Goal: Task Accomplishment & Management: Manage account settings

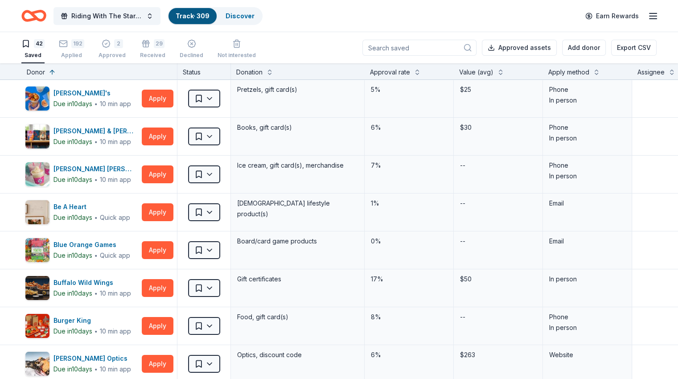
click at [407, 46] on input at bounding box center [420, 48] width 114 height 16
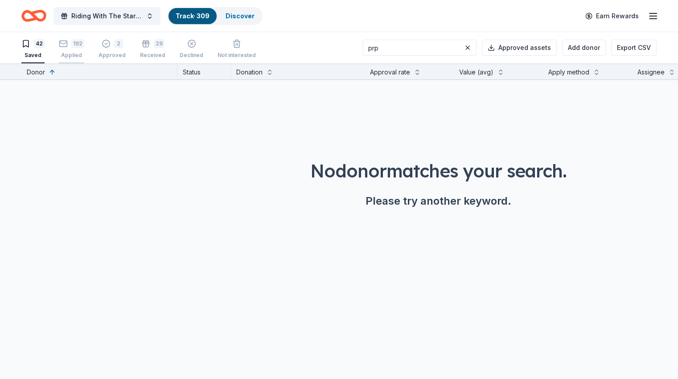
type input "prp"
click at [68, 47] on icon "button" at bounding box center [63, 43] width 9 height 9
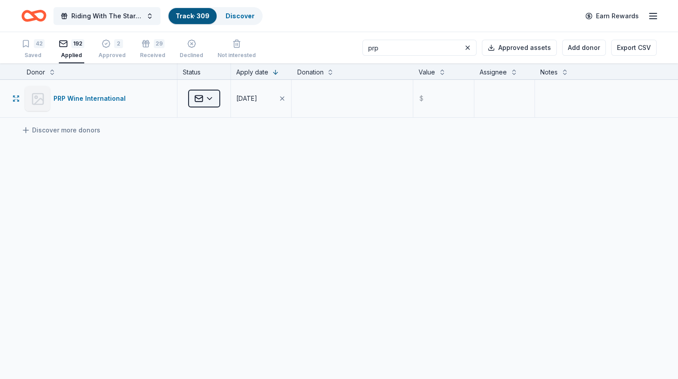
click at [219, 99] on html "Riding With The Stars Gala Track · 309 Discover Earn Rewards 42 Saved 192 Appli…" at bounding box center [339, 189] width 678 height 379
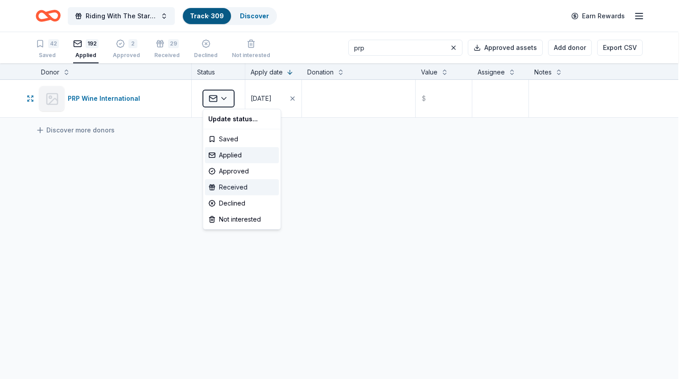
click at [229, 186] on div "Received" at bounding box center [242, 187] width 74 height 16
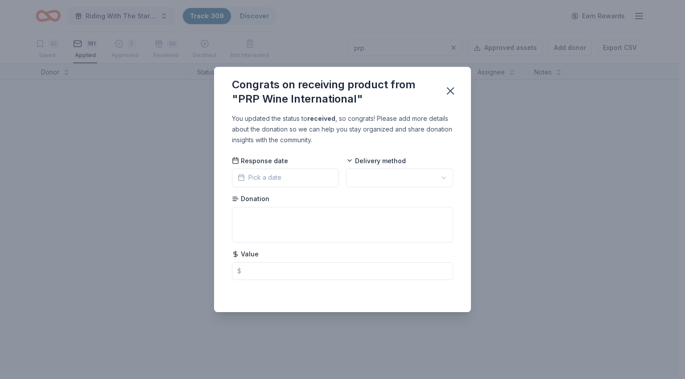
click at [282, 174] on button "Pick a date" at bounding box center [285, 178] width 107 height 19
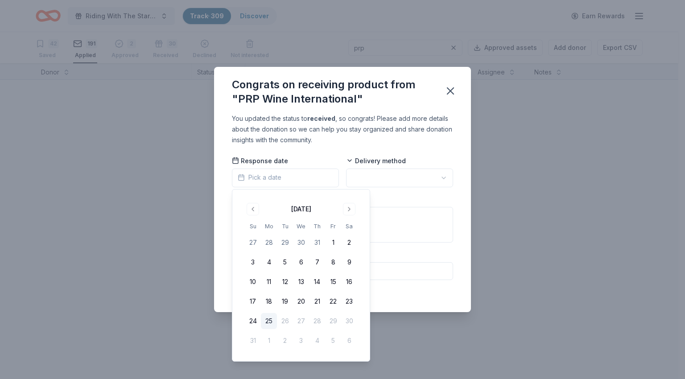
click at [269, 322] on button "25" at bounding box center [269, 321] width 16 height 16
click at [392, 181] on html "Riding With The Stars Gala Track · 309 Discover Earn Rewards 42 Saved 191 Appli…" at bounding box center [342, 189] width 685 height 379
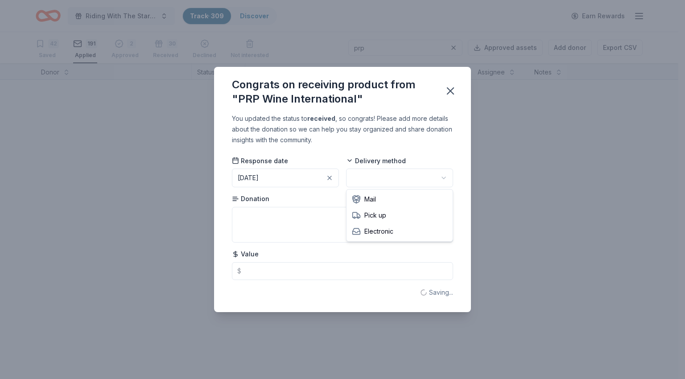
drag, startPoint x: 396, startPoint y: 229, endPoint x: 344, endPoint y: 232, distance: 51.4
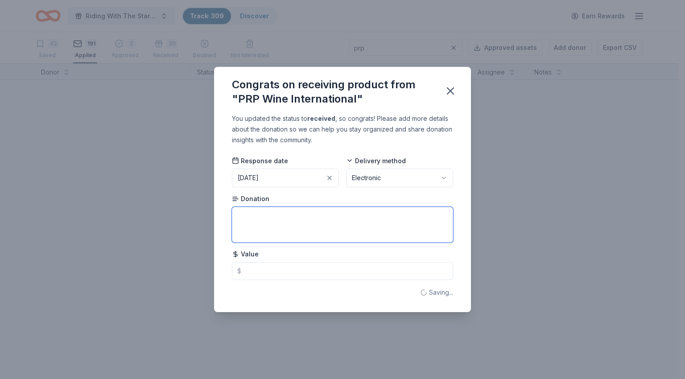
click at [311, 230] on textarea at bounding box center [342, 225] width 221 height 36
type textarea "2 certificates - 12 people each, 90 minutes. Includes 8 bottles of wine and win…"
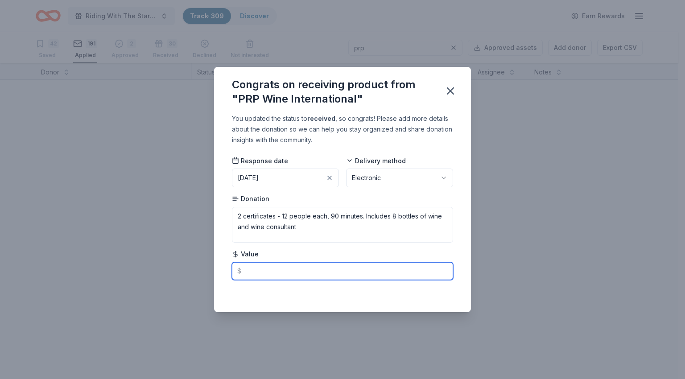
click at [309, 271] on input "text" at bounding box center [342, 271] width 221 height 18
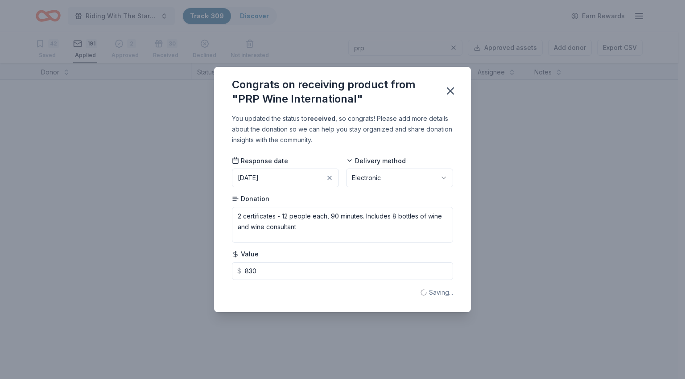
type input "830.00"
click at [450, 98] on button "button" at bounding box center [451, 91] width 20 height 20
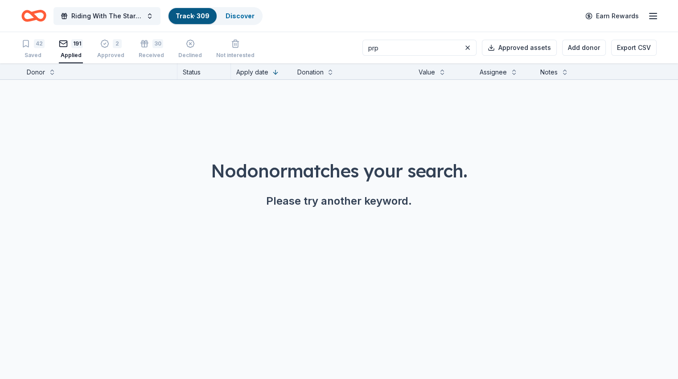
click at [401, 50] on input "prp" at bounding box center [420, 48] width 114 height 16
click at [399, 41] on input "prp" at bounding box center [420, 48] width 114 height 16
type input "d"
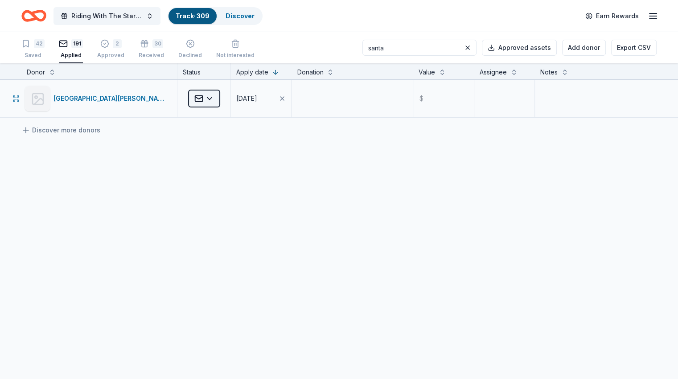
type input "santa"
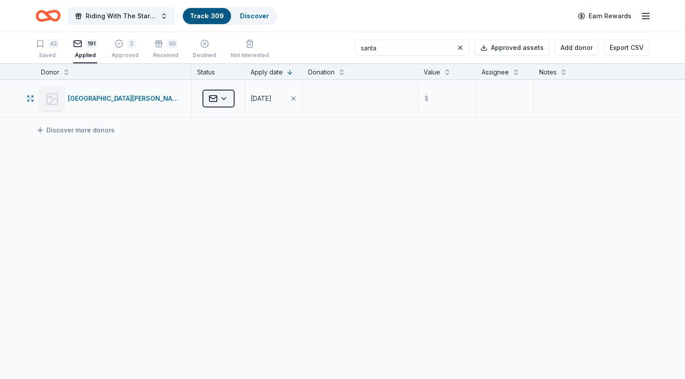
click at [220, 101] on html "Riding With The Stars Gala Track · 309 Discover Earn Rewards 42 Saved 191 Appli…" at bounding box center [342, 189] width 685 height 379
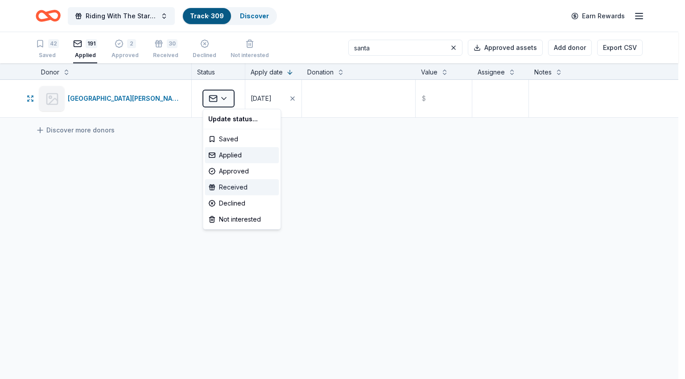
click at [223, 191] on div "Received" at bounding box center [242, 187] width 74 height 16
click at [225, 187] on div "Received" at bounding box center [242, 187] width 74 height 16
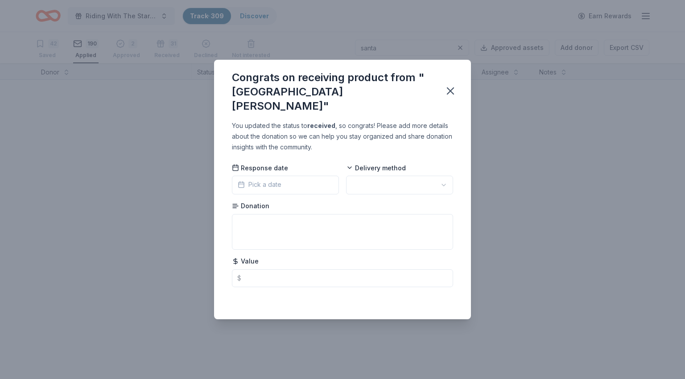
click at [274, 179] on span "Pick a date" at bounding box center [260, 184] width 44 height 11
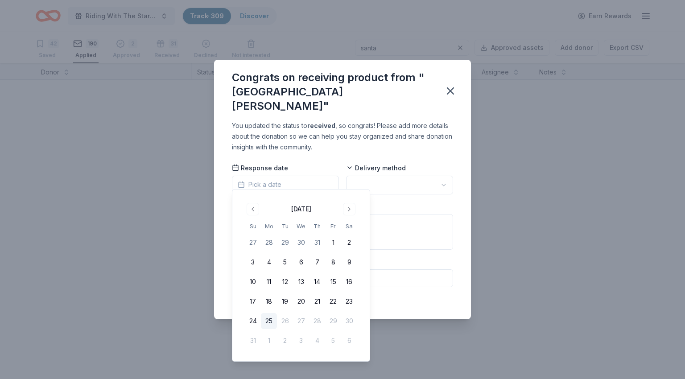
drag, startPoint x: 268, startPoint y: 320, endPoint x: 384, endPoint y: 206, distance: 162.4
click at [268, 319] on button "25" at bounding box center [269, 321] width 16 height 16
click at [393, 180] on html "Riding With The Stars Gala Track · 309 Discover Earn Rewards 42 Saved 190 Appli…" at bounding box center [342, 189] width 685 height 379
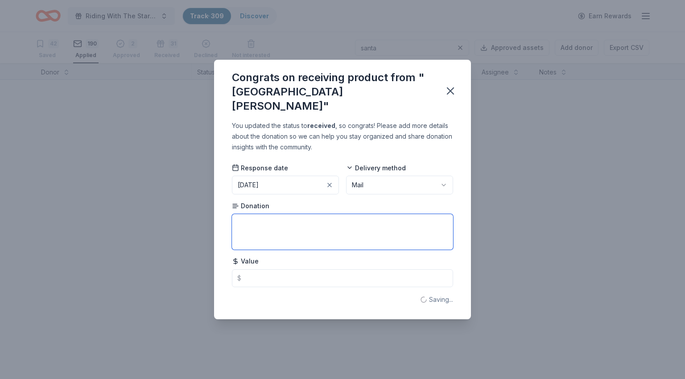
click at [359, 227] on textarea at bounding box center [342, 232] width 221 height 36
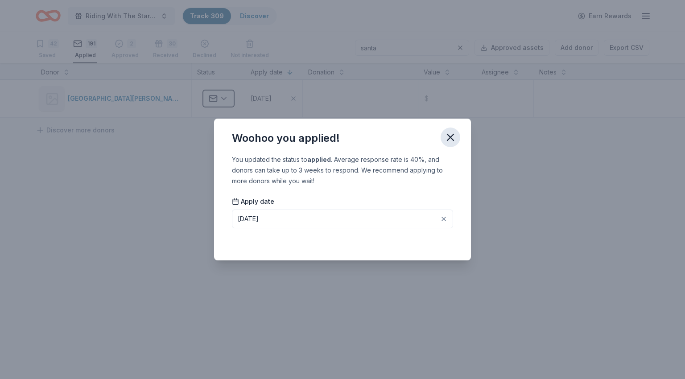
click at [451, 137] on icon "button" at bounding box center [450, 137] width 12 height 12
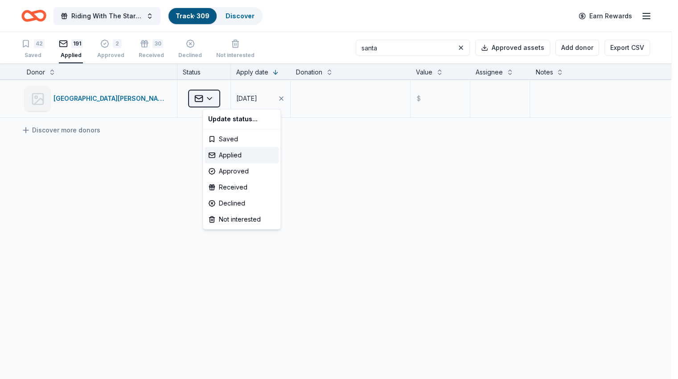
click at [220, 98] on html "Riding With The Stars Gala Track · 309 Discover Earn Rewards 42 Saved 191 Appli…" at bounding box center [339, 189] width 678 height 379
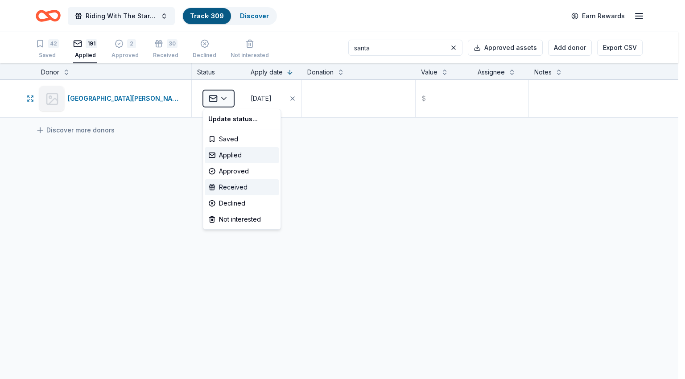
click at [221, 189] on div "Received" at bounding box center [242, 187] width 74 height 16
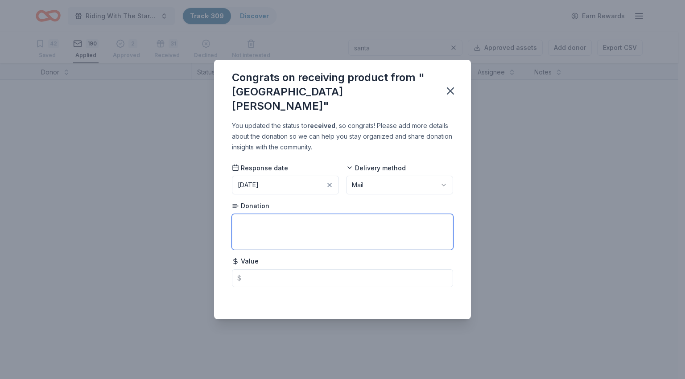
click at [291, 232] on textarea at bounding box center [342, 232] width 221 height 36
type textarea "G"
type textarea "Guest pass for 4 admissions"
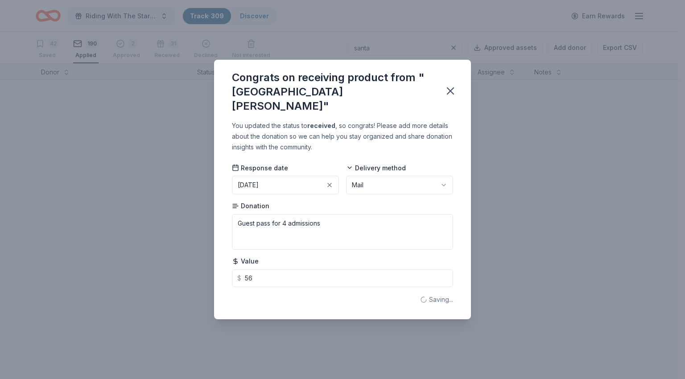
type input "56.00"
click at [447, 91] on icon "button" at bounding box center [450, 91] width 12 height 12
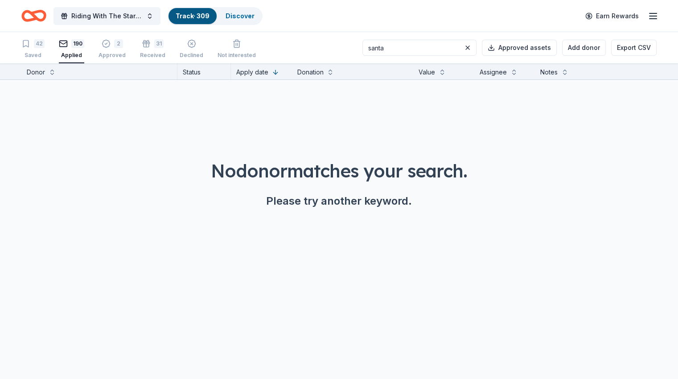
click at [413, 51] on input "santa" at bounding box center [420, 48] width 114 height 16
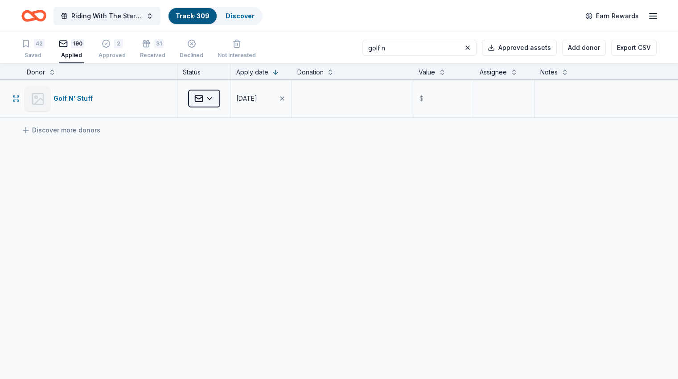
type input "golf n"
click at [219, 95] on html "Riding With The Stars Gala Track · 309 Discover Earn Rewards 42 Saved 190 Appli…" at bounding box center [339, 189] width 678 height 379
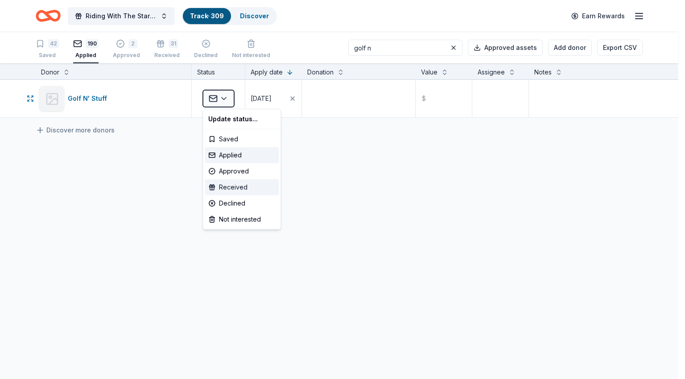
click at [233, 188] on div "Received" at bounding box center [242, 187] width 74 height 16
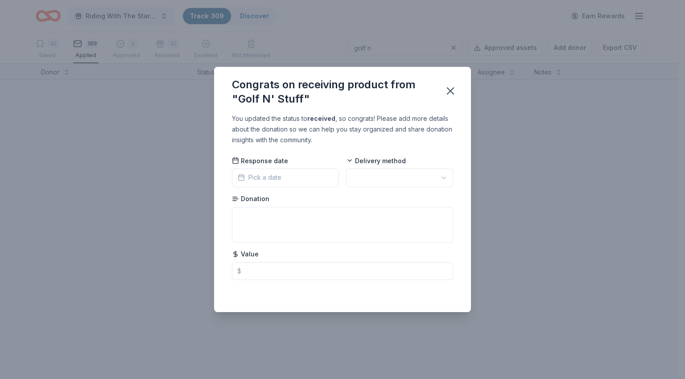
click at [277, 174] on span "Pick a date" at bounding box center [260, 177] width 44 height 11
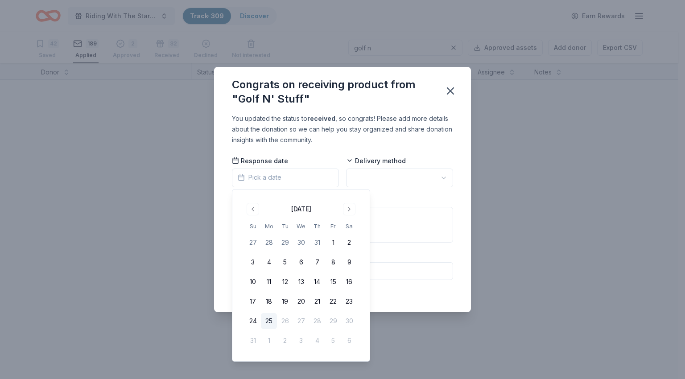
click at [265, 320] on button "25" at bounding box center [269, 321] width 16 height 16
click at [387, 182] on html "Riding With The Stars Gala Track · 309 Discover Earn Rewards 42 Saved 189 Appli…" at bounding box center [342, 189] width 685 height 379
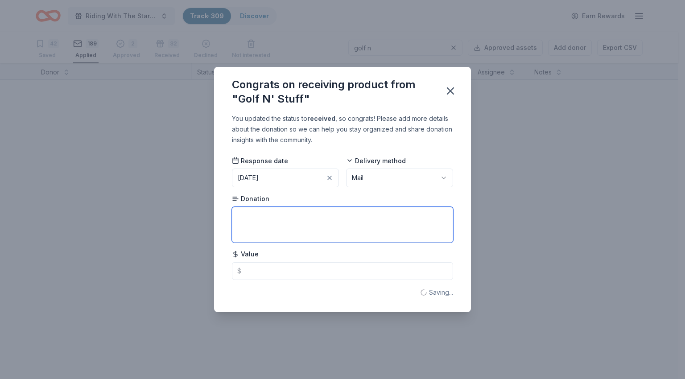
click at [351, 223] on textarea at bounding box center [342, 225] width 221 height 36
type textarea "4 - Passes for miniture golf"
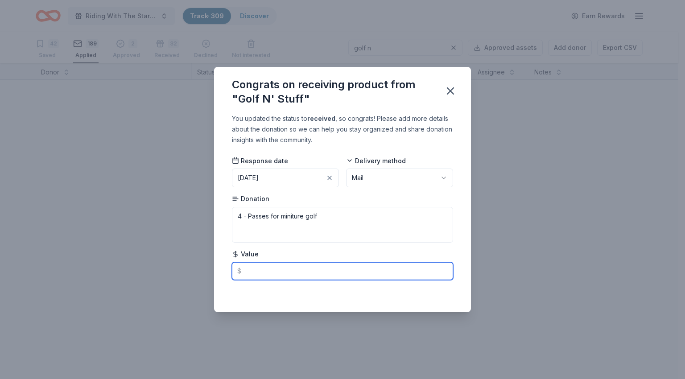
click at [318, 272] on input "text" at bounding box center [342, 271] width 221 height 18
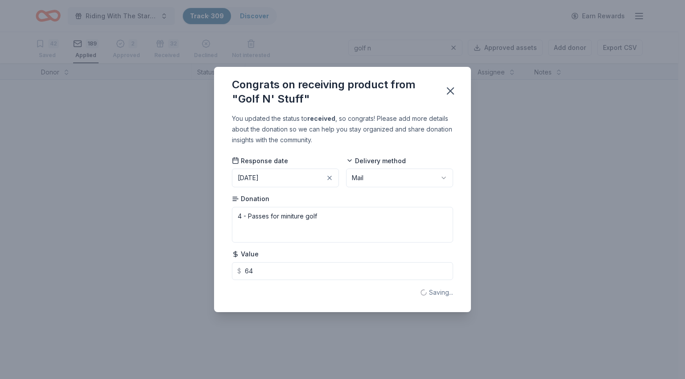
type input "64.00"
click at [454, 84] on button "button" at bounding box center [451, 91] width 20 height 20
